Goal: Check status: Check status

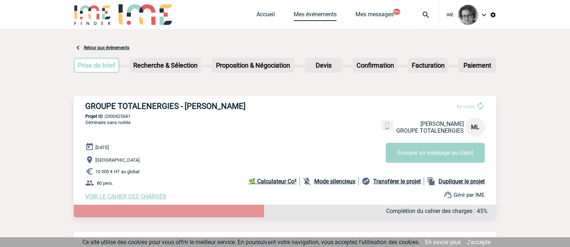
click at [302, 14] on link "Mes événements" at bounding box center [315, 16] width 43 height 10
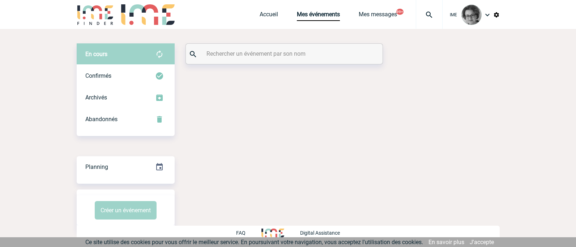
click at [270, 52] on input "text" at bounding box center [285, 53] width 161 height 10
paste input "2000425709"
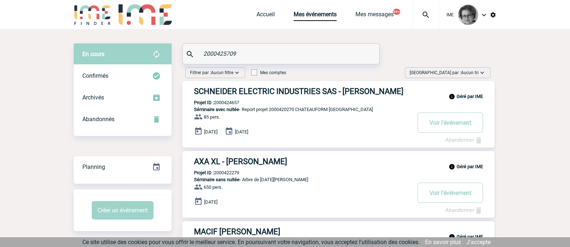
type input "2000425709"
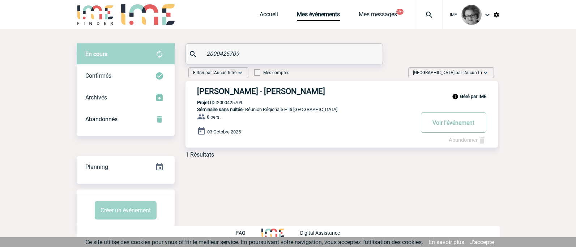
click at [449, 125] on button "Voir l'événement" at bounding box center [453, 122] width 65 height 20
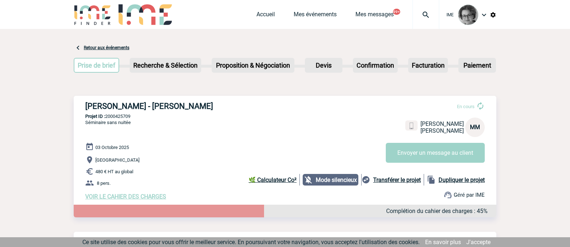
drag, startPoint x: 132, startPoint y: 119, endPoint x: 107, endPoint y: 119, distance: 25.3
click at [107, 119] on p "Projet ID : 2000425709" at bounding box center [285, 116] width 423 height 5
copy p "2000425709"
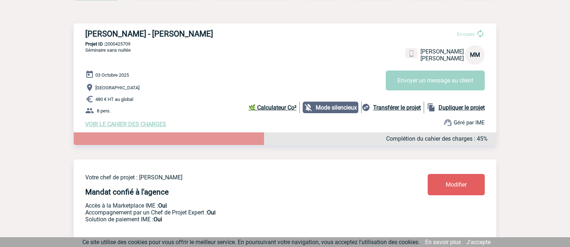
scroll to position [36, 0]
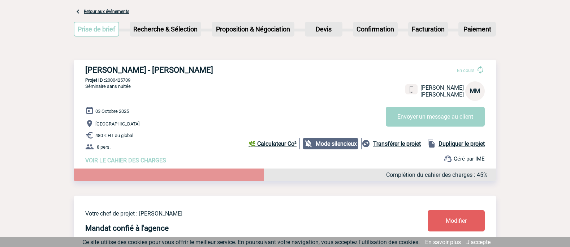
drag, startPoint x: 209, startPoint y: 72, endPoint x: 175, endPoint y: 73, distance: 34.0
click at [175, 73] on h3 "[PERSON_NAME] - [PERSON_NAME]" at bounding box center [193, 69] width 217 height 9
copy h3 "MEHARBI"
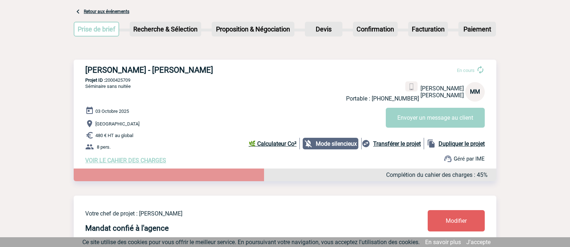
click at [324, 201] on div "Votre chef de projet : [PERSON_NAME] confié à l'agence Accès à la Marketplace I…" at bounding box center [285, 230] width 423 height 69
drag, startPoint x: 83, startPoint y: 70, endPoint x: 209, endPoint y: 73, distance: 126.6
click at [209, 73] on div "[PERSON_NAME] - [PERSON_NAME] En cours Portable : [PHONE_NUMBER] [PERSON_NAME] …" at bounding box center [285, 115] width 423 height 110
copy h3 "[PERSON_NAME] - [PERSON_NAME]"
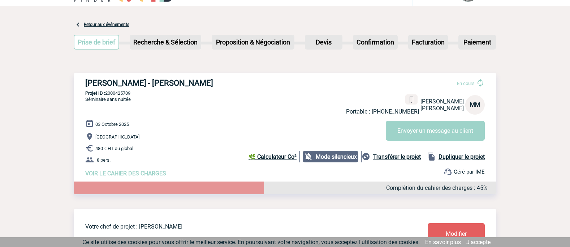
scroll to position [0, 0]
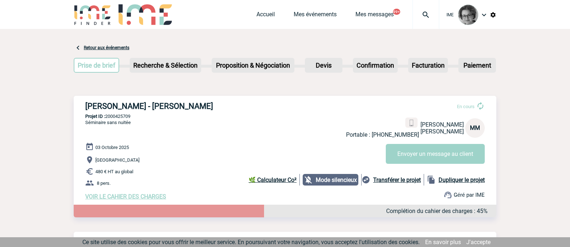
drag, startPoint x: 535, startPoint y: 155, endPoint x: 495, endPoint y: 108, distance: 62.1
click at [217, 156] on div "[DATE] [GEOGRAPHIC_DATA] 480 € HT au global 8 pers. VOIR LE CAHIER DES CHARGES …" at bounding box center [290, 170] width 411 height 57
click at [479, 242] on link "J'accepte" at bounding box center [479, 242] width 24 height 7
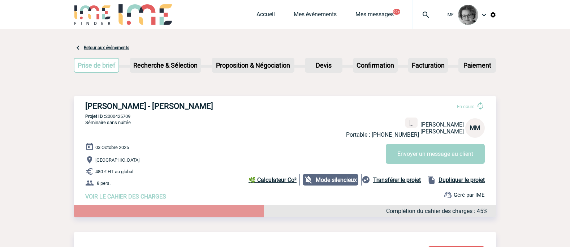
click at [342, 155] on div "[DATE] [GEOGRAPHIC_DATA] 480 € HT au global 8 pers. VOIR LE CAHIER DES CHARGES …" at bounding box center [290, 170] width 411 height 57
